Goal: Information Seeking & Learning: Learn about a topic

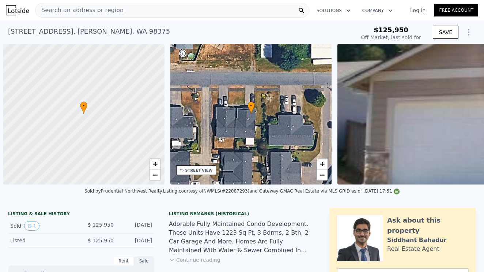
scroll to position [0, 3]
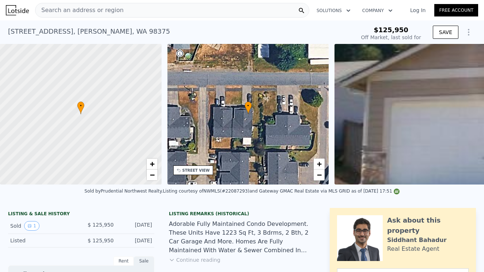
click at [111, 8] on span "Search an address or region" at bounding box center [79, 10] width 88 height 9
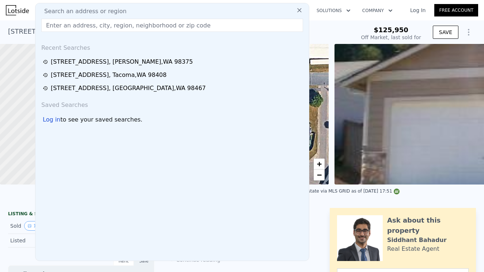
click at [57, 22] on input "text" at bounding box center [172, 25] width 262 height 13
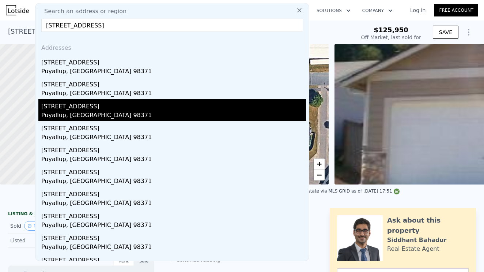
type input "110 17th St SW, Puyallup, WA 98371"
click at [58, 111] on div "Puyallup, WA 98371" at bounding box center [173, 116] width 265 height 10
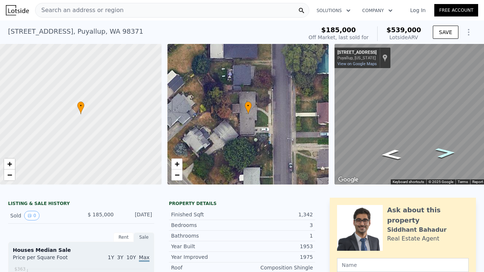
click at [448, 152] on icon "Go North, 17th St SW" at bounding box center [445, 152] width 37 height 15
click at [446, 152] on icon "Go North, 17th St SW" at bounding box center [445, 152] width 37 height 15
click at [391, 152] on icon "Go South, 17th St SW" at bounding box center [390, 154] width 37 height 15
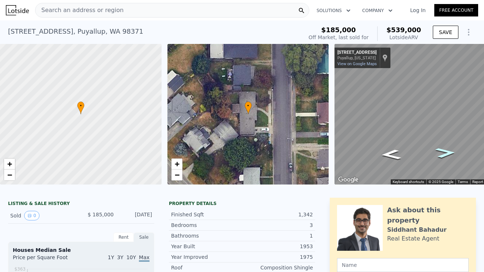
click at [443, 155] on icon "Go North, 17th St SW" at bounding box center [445, 152] width 37 height 15
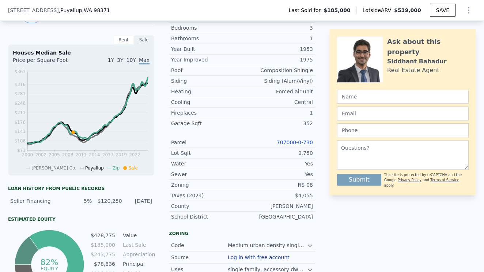
scroll to position [195, 0]
click at [299, 143] on link "707000-0-730" at bounding box center [295, 142] width 36 height 6
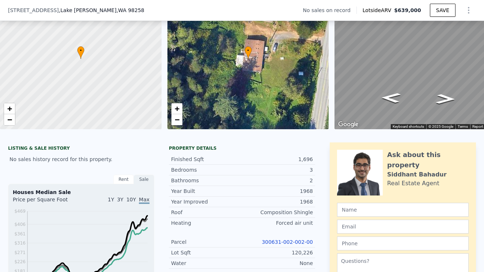
scroll to position [73, 0]
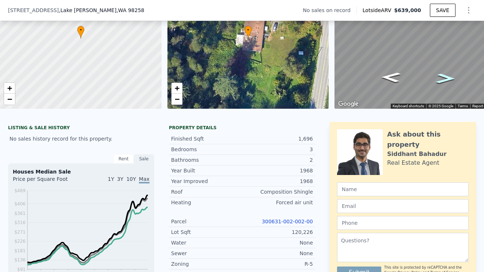
click at [447, 78] on icon "Go North, 105th Ave NE" at bounding box center [446, 78] width 36 height 15
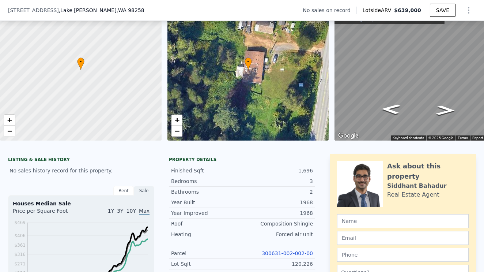
click at [292, 253] on link "300631-002-002-00" at bounding box center [287, 253] width 51 height 6
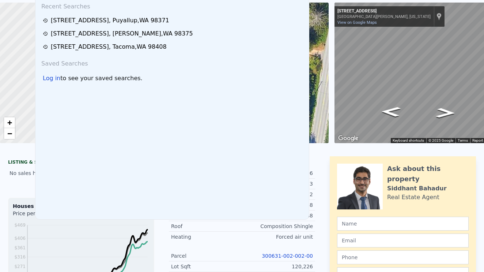
scroll to position [0, 0]
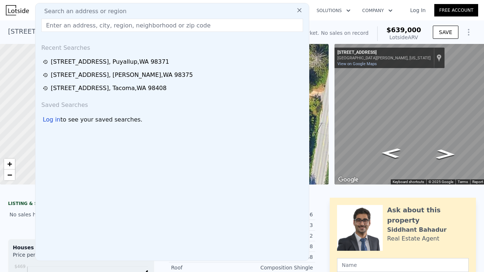
click at [70, 7] on span "Search an address or region" at bounding box center [82, 11] width 88 height 9
click at [60, 28] on input "text" at bounding box center [172, 25] width 262 height 13
paste input "[STREET_ADDRESS]"
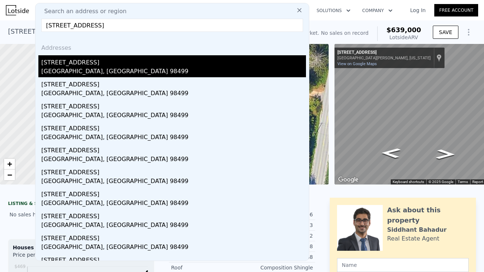
type input "[STREET_ADDRESS]"
click at [75, 63] on div "[STREET_ADDRESS]" at bounding box center [173, 61] width 265 height 12
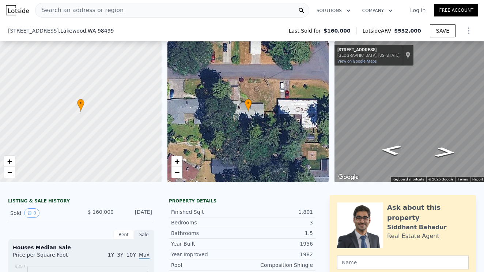
scroll to position [110, 0]
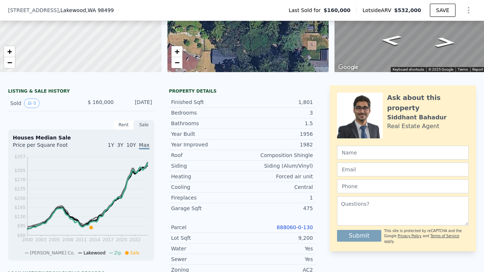
click at [303, 227] on link "888060-0-130" at bounding box center [295, 227] width 36 height 6
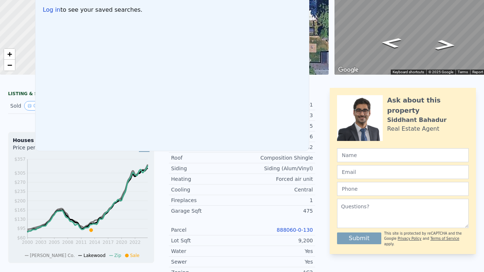
scroll to position [0, 0]
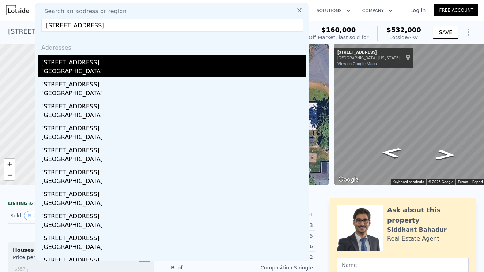
type input "[STREET_ADDRESS]"
click at [81, 62] on div "[STREET_ADDRESS]" at bounding box center [173, 61] width 265 height 12
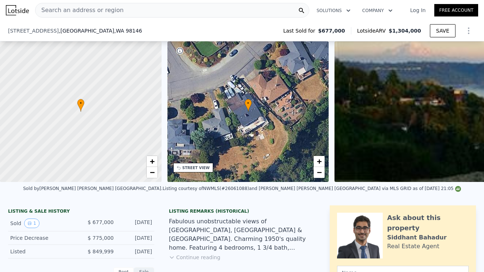
scroll to position [202, 0]
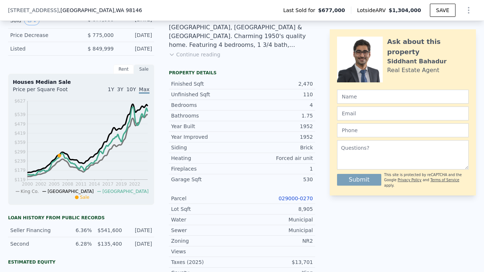
click at [307, 198] on link "029000-0270" at bounding box center [295, 198] width 34 height 6
